Goal: Task Accomplishment & Management: Complete application form

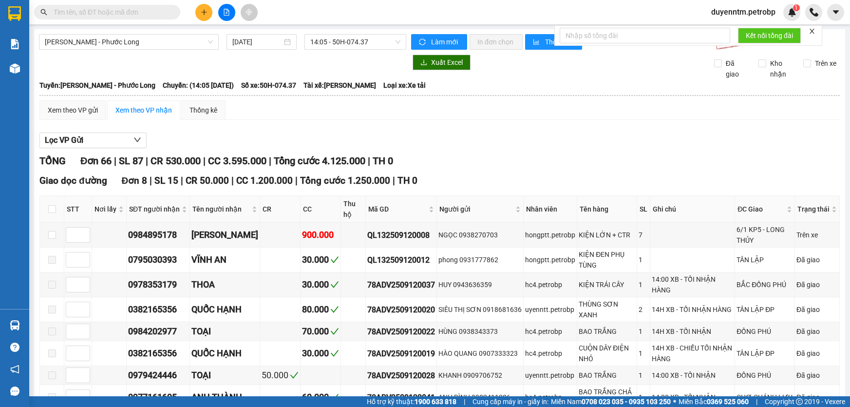
click at [104, 10] on input "text" at bounding box center [111, 12] width 115 height 11
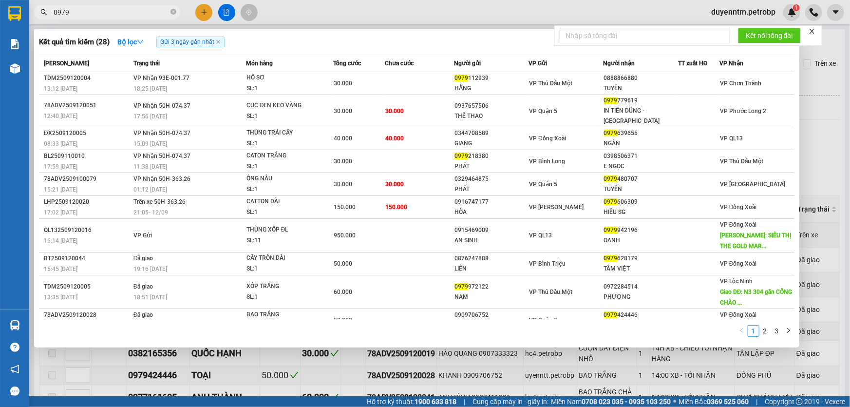
type input "0979"
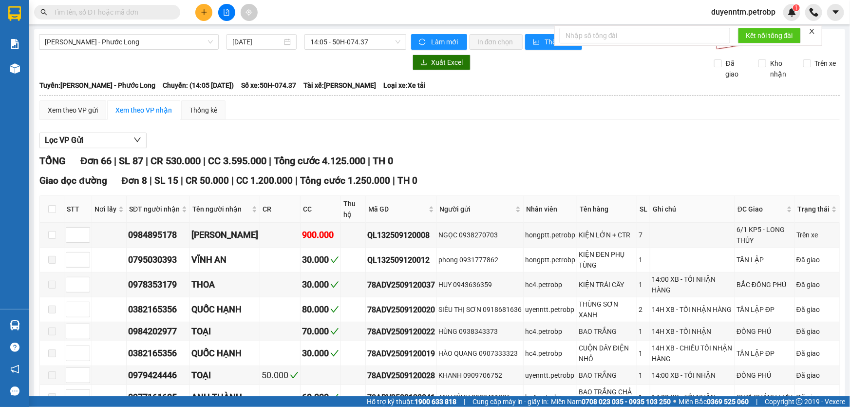
click at [98, 17] on input "text" at bounding box center [111, 12] width 115 height 11
click at [98, 14] on input "text" at bounding box center [111, 12] width 115 height 11
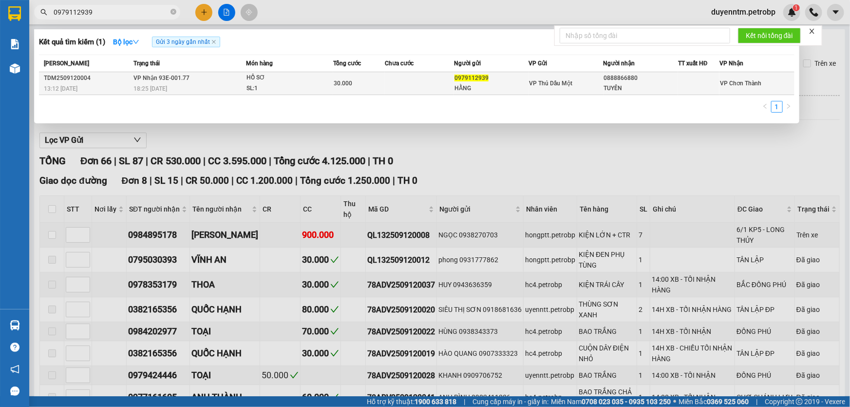
type input "0979112939"
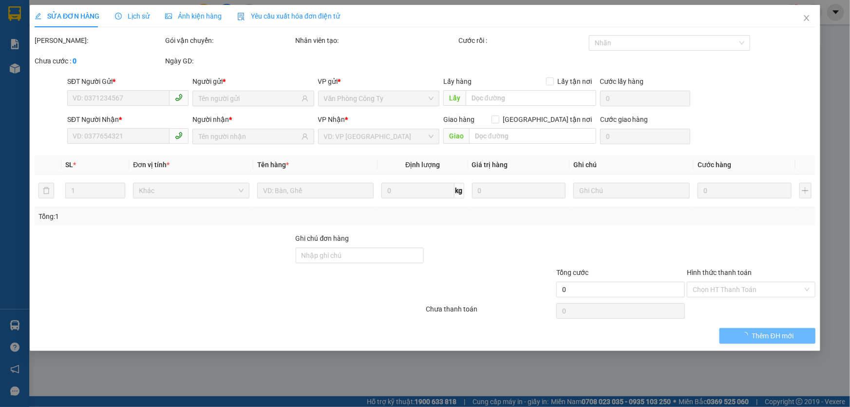
type input "0979112939"
type input "HẰNG"
type input "0888866880"
type input "TUYÊN"
type input "30.000"
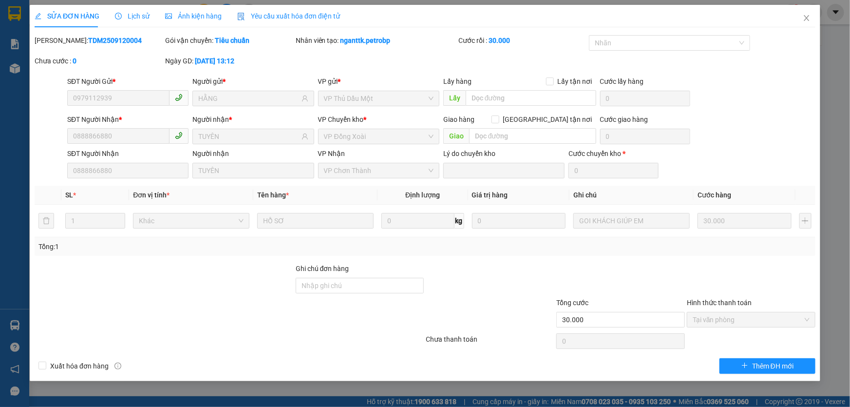
click at [132, 17] on span "Lịch sử" at bounding box center [132, 16] width 35 height 8
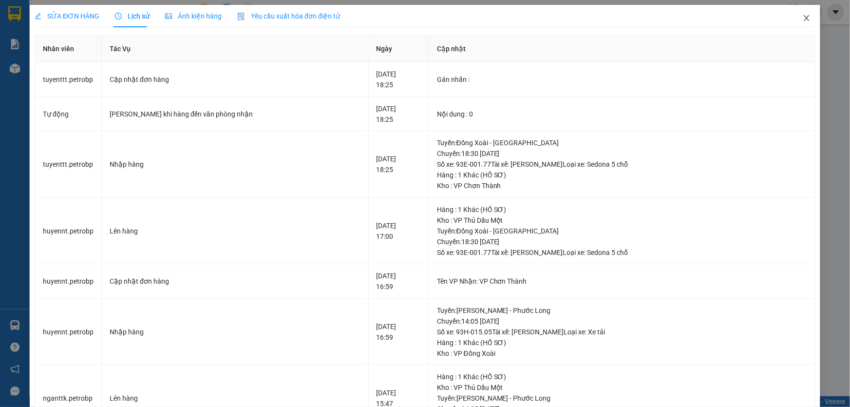
click at [803, 18] on icon "close" at bounding box center [807, 18] width 8 height 8
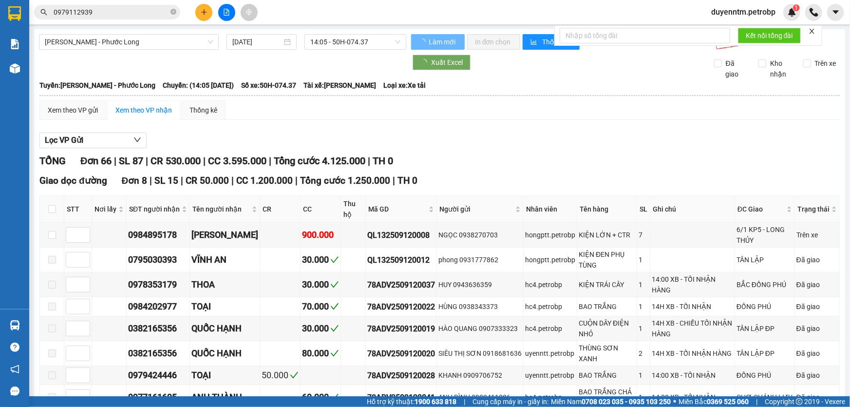
click at [112, 15] on input "0979112939" at bounding box center [111, 12] width 115 height 11
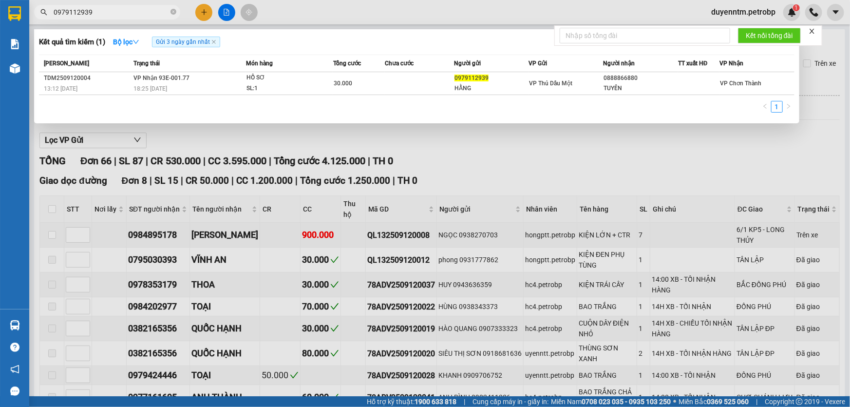
click at [112, 15] on input "0979112939" at bounding box center [111, 12] width 115 height 11
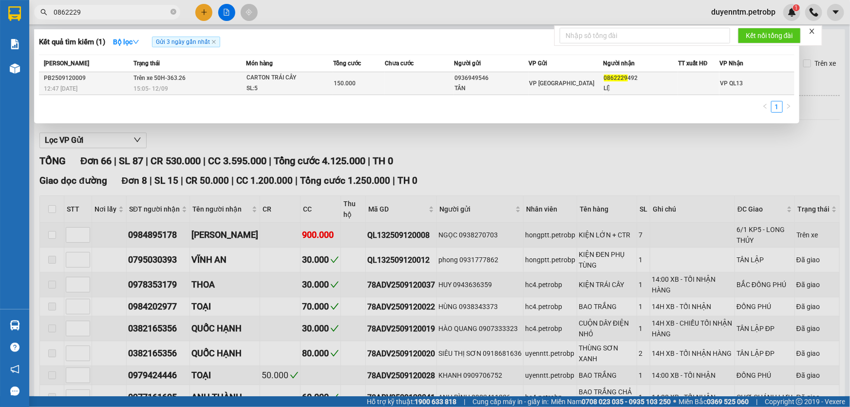
type input "0862229"
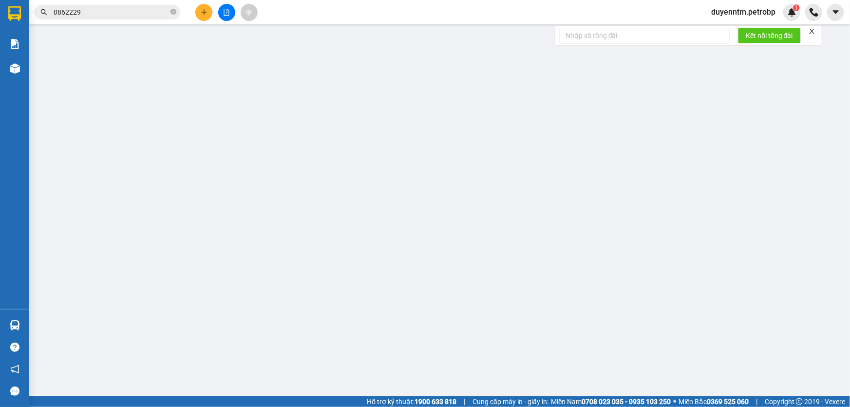
type input "0936949546"
type input "TÂN"
type input "0862229492"
type input "LỆ"
type input "150.000"
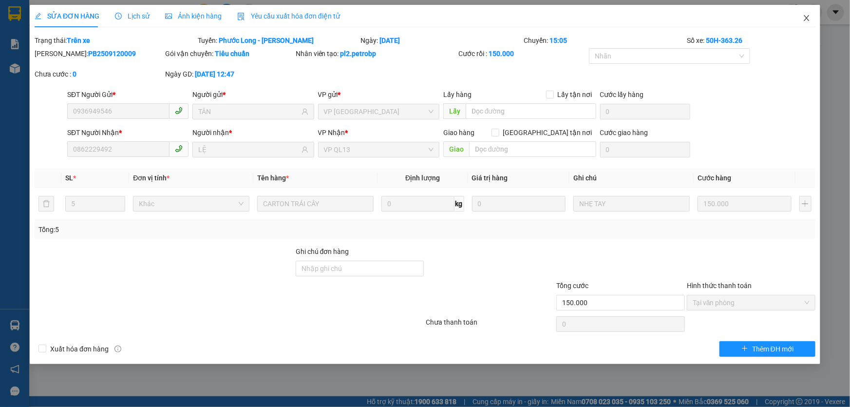
click at [804, 17] on icon "close" at bounding box center [807, 18] width 8 height 8
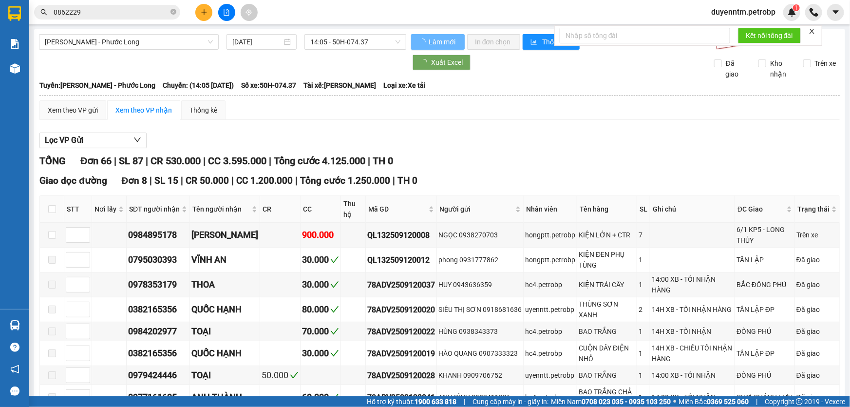
click at [116, 16] on input "0862229" at bounding box center [111, 12] width 115 height 11
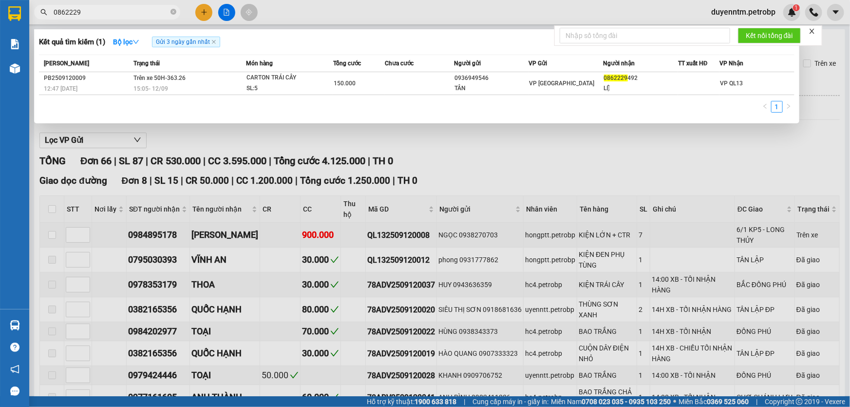
click at [133, 10] on input "0862229" at bounding box center [111, 12] width 115 height 11
click at [135, 9] on input "0862229" at bounding box center [111, 12] width 115 height 11
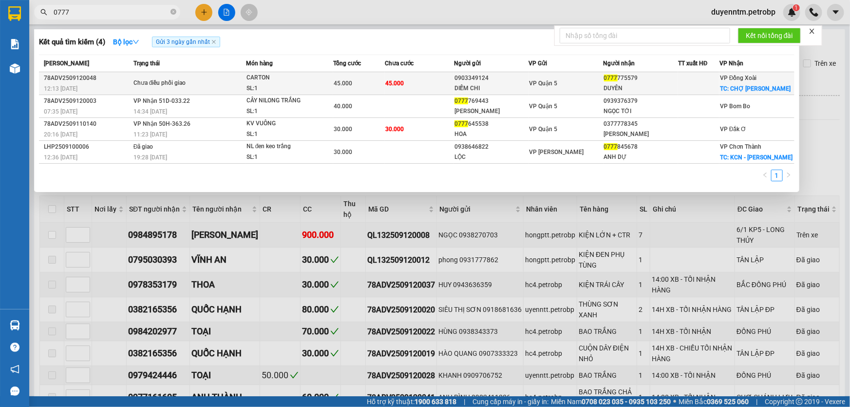
type input "0777"
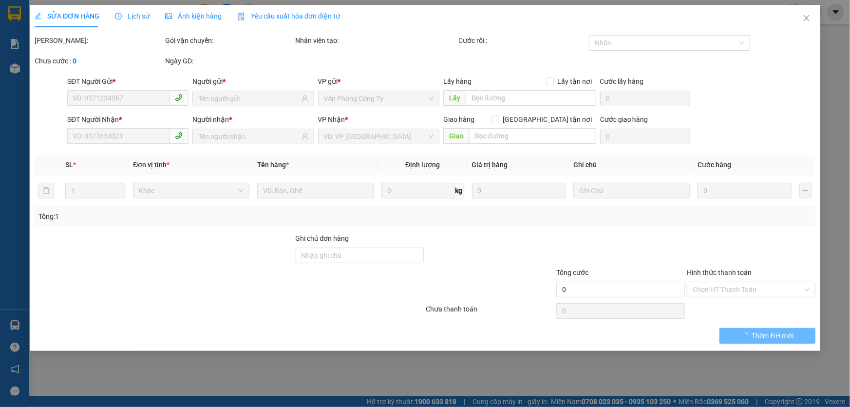
type input "0903349124"
type input "DIỄM CHI"
type input "0777775579"
type input "DUYÊN"
checkbox input "true"
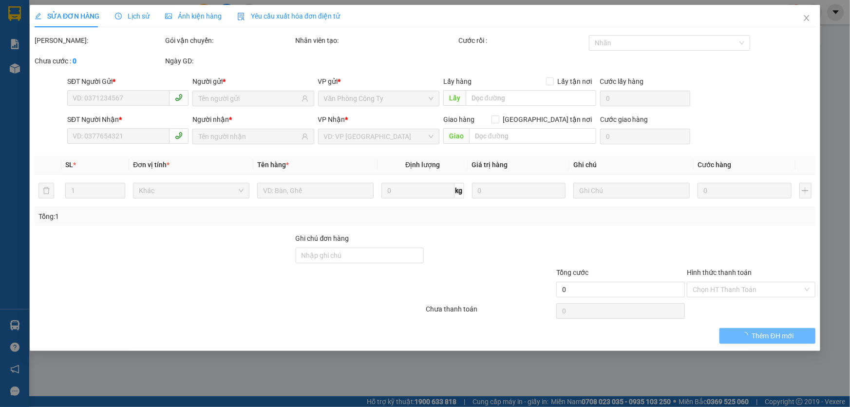
type input "CHỢ [PERSON_NAME]"
type input "15.000"
type input "45.000"
